Goal: Information Seeking & Learning: Learn about a topic

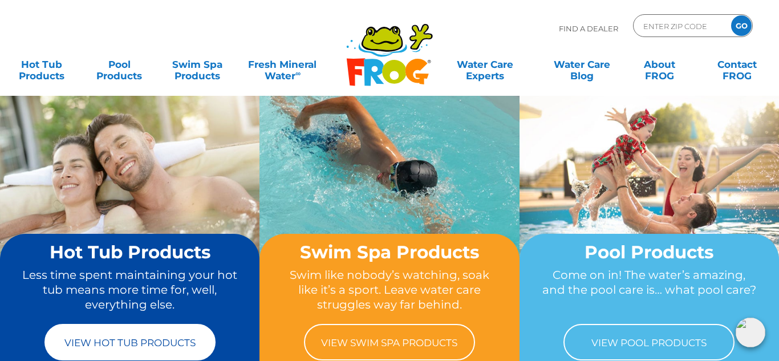
click at [126, 351] on link "View Hot Tub Products" at bounding box center [129, 342] width 171 height 37
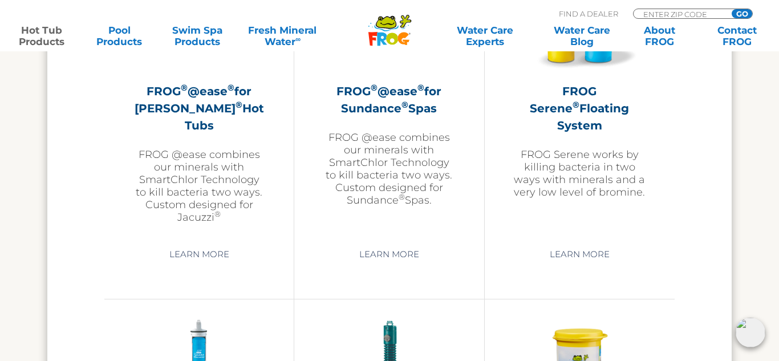
scroll to position [2168, 0]
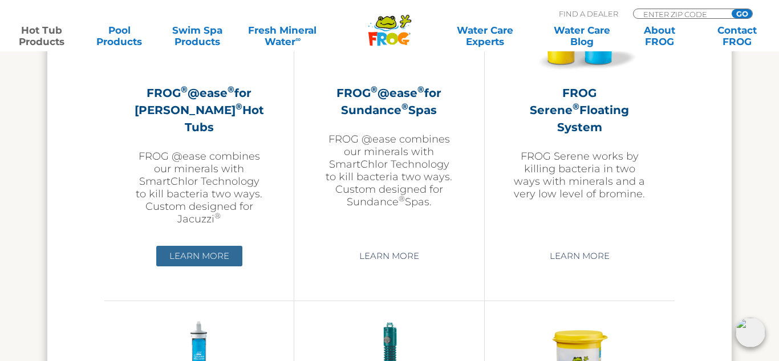
click at [183, 253] on link "Learn More" at bounding box center [199, 256] width 86 height 21
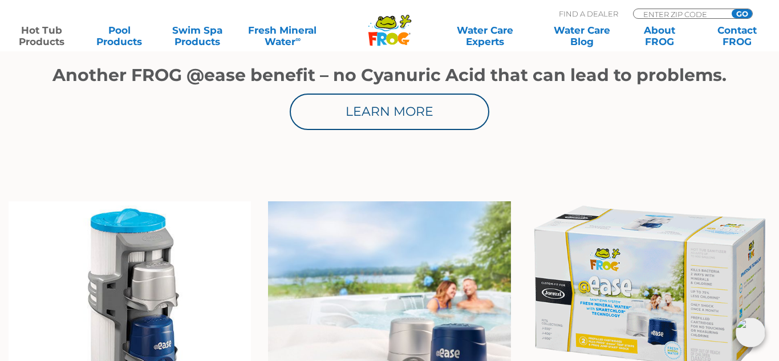
scroll to position [753, 0]
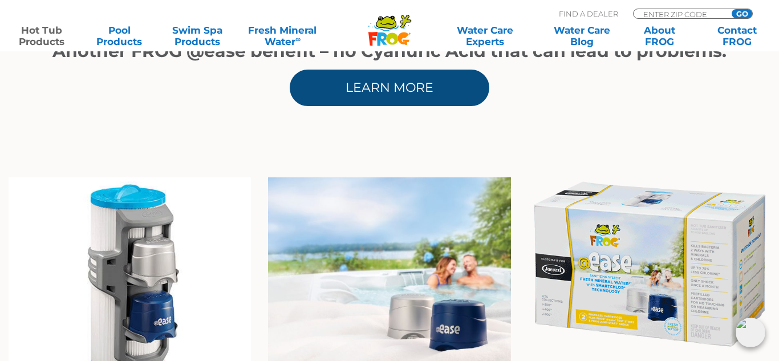
click at [361, 92] on link "Learn More" at bounding box center [390, 88] width 200 height 37
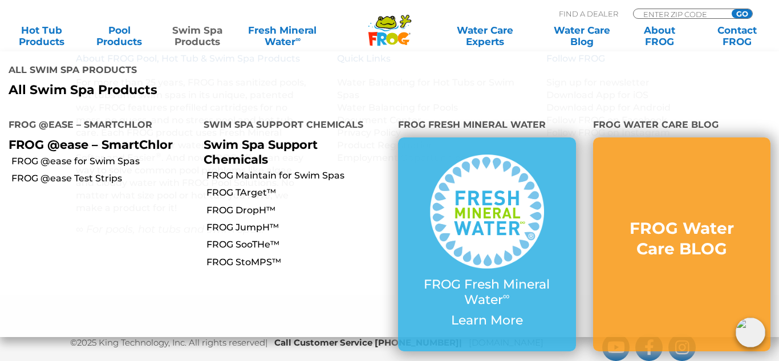
scroll to position [1991, 0]
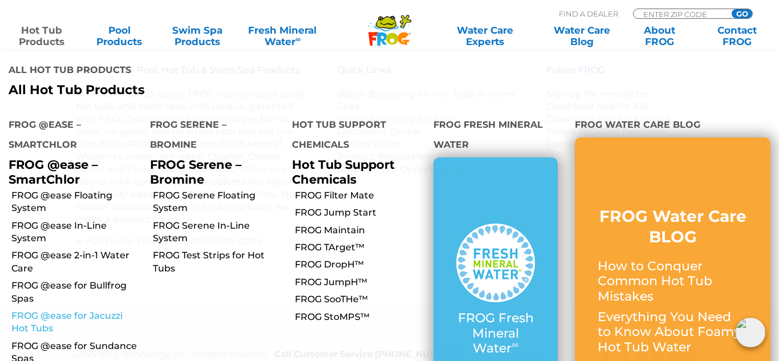
click at [48, 310] on link "FROG @ease for Jacuzzi Hot Tubs" at bounding box center [76, 323] width 130 height 26
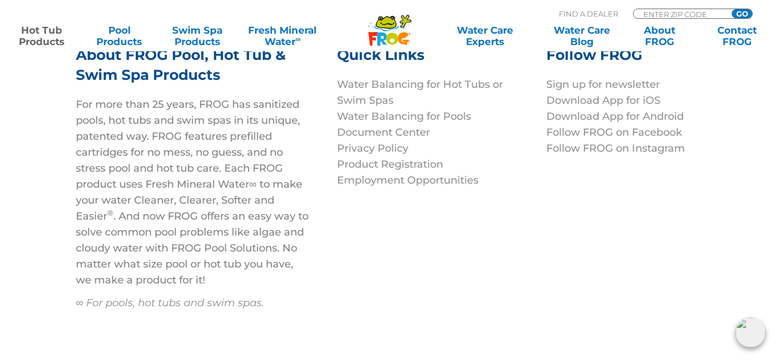
scroll to position [3979, 0]
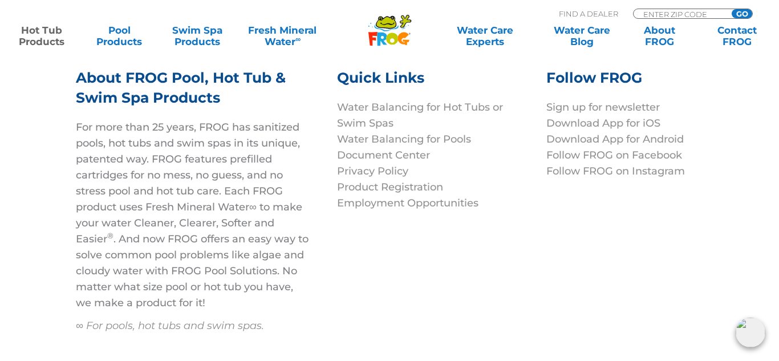
click at [123, 319] on em "∞ For pools, hot tubs and swim spas." at bounding box center [170, 325] width 188 height 13
click at [168, 82] on h3 "About FROG Pool, Hot Tub & Swim Spa Products" at bounding box center [192, 93] width 233 height 51
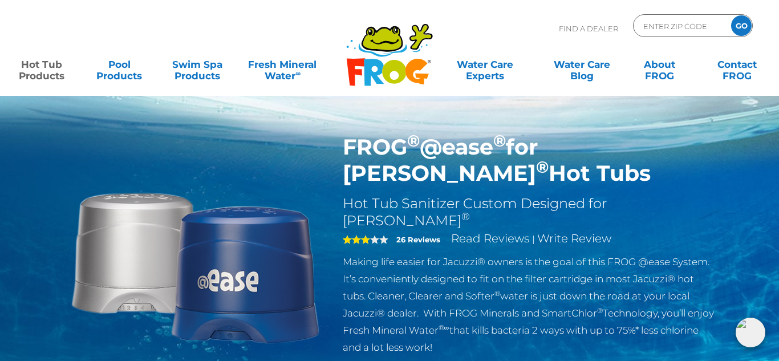
scroll to position [0, 0]
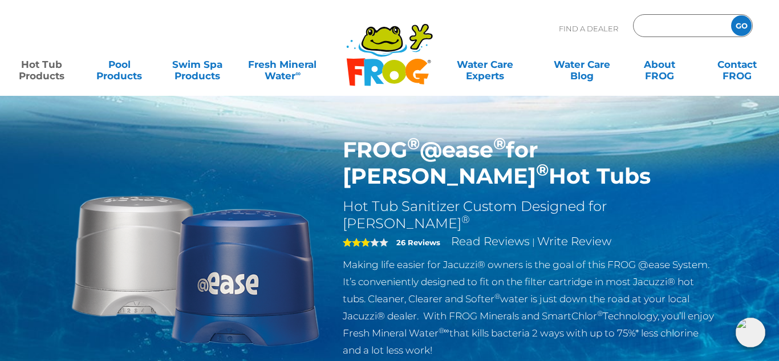
click at [654, 25] on input "Zip Code Form" at bounding box center [680, 26] width 77 height 17
type input "11787"
click at [731, 15] on input "GO" at bounding box center [741, 25] width 21 height 21
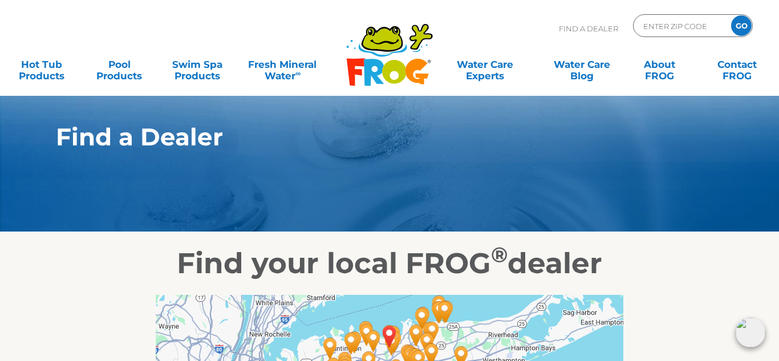
click at [649, 256] on h2 "Find your local FROG ® dealer" at bounding box center [390, 263] width 702 height 34
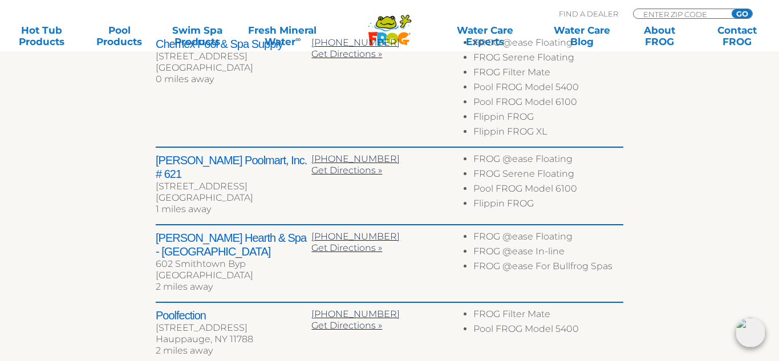
scroll to position [525, 0]
